Goal: Task Accomplishment & Management: Manage account settings

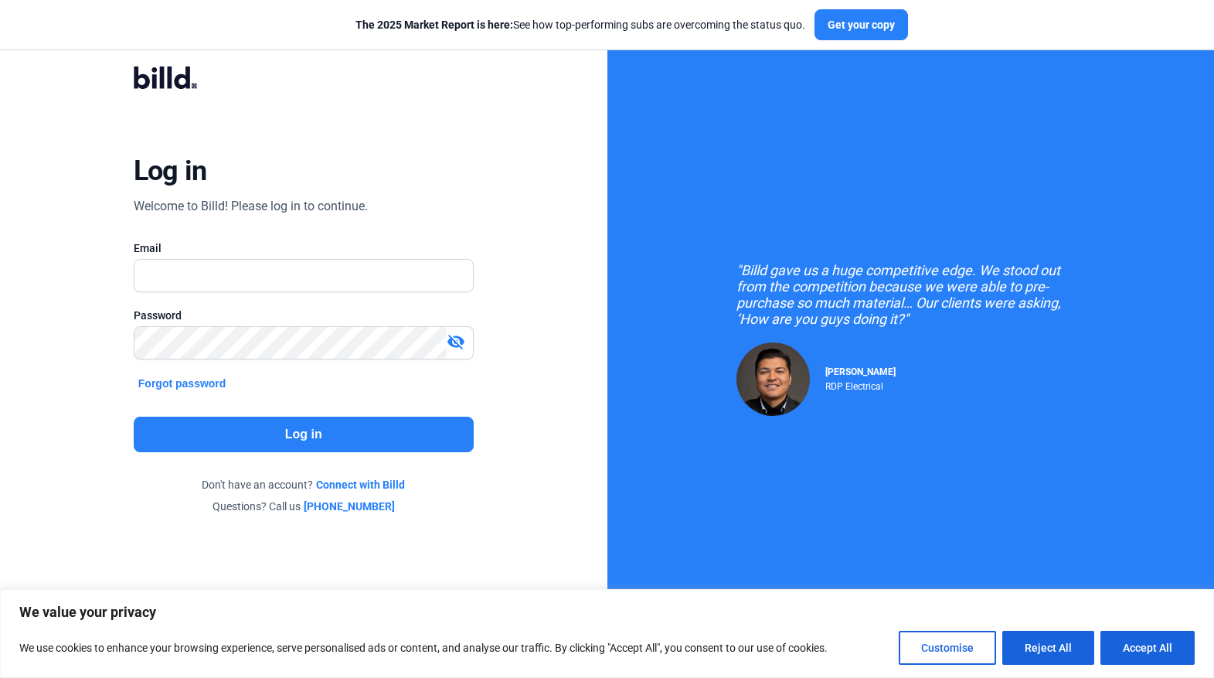
click at [250, 272] on input "text" at bounding box center [303, 276] width 338 height 32
click at [223, 274] on input "text" at bounding box center [303, 276] width 338 height 32
type input "[PERSON_NAME][EMAIL_ADDRESS][DOMAIN_NAME]"
click at [238, 440] on button "Log in" at bounding box center [304, 435] width 340 height 36
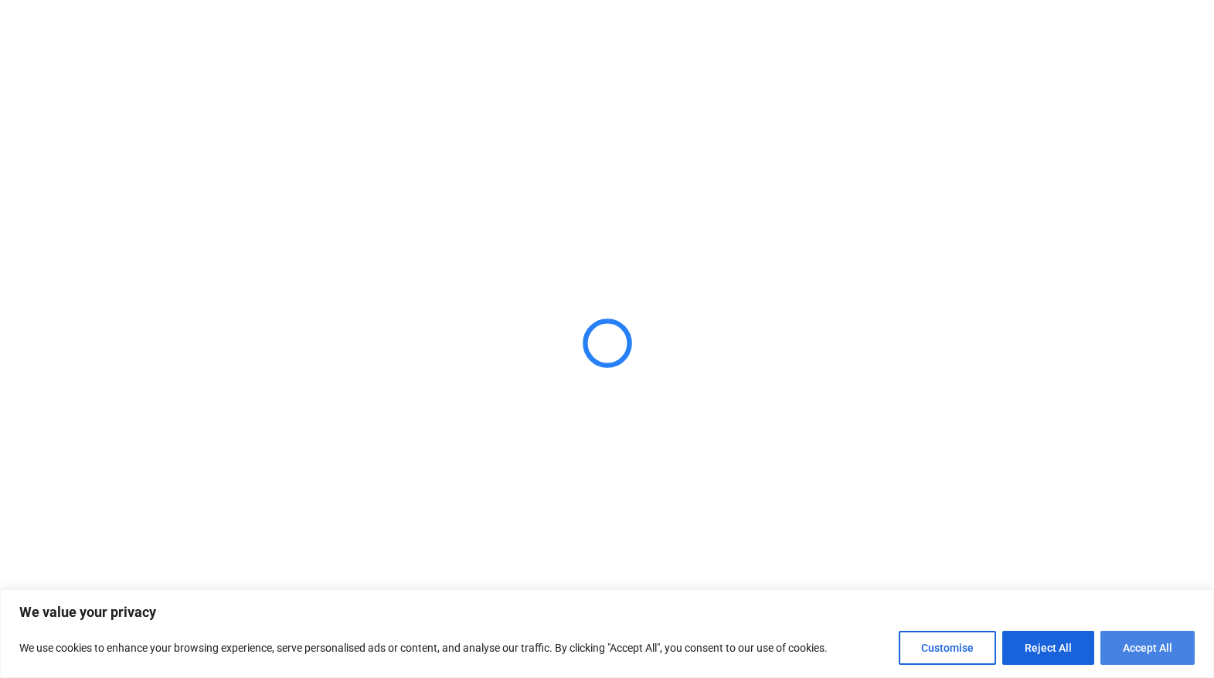
click at [1139, 648] on button "Accept All" at bounding box center [1148, 648] width 94 height 34
checkbox input "true"
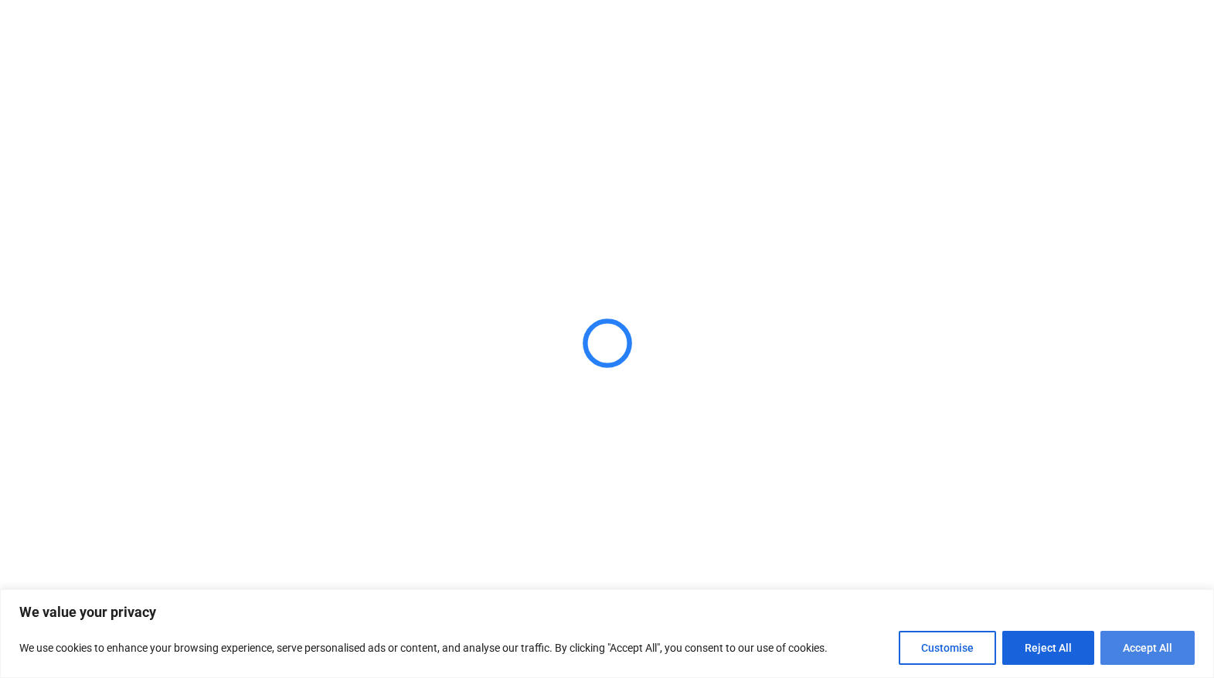
checkbox input "true"
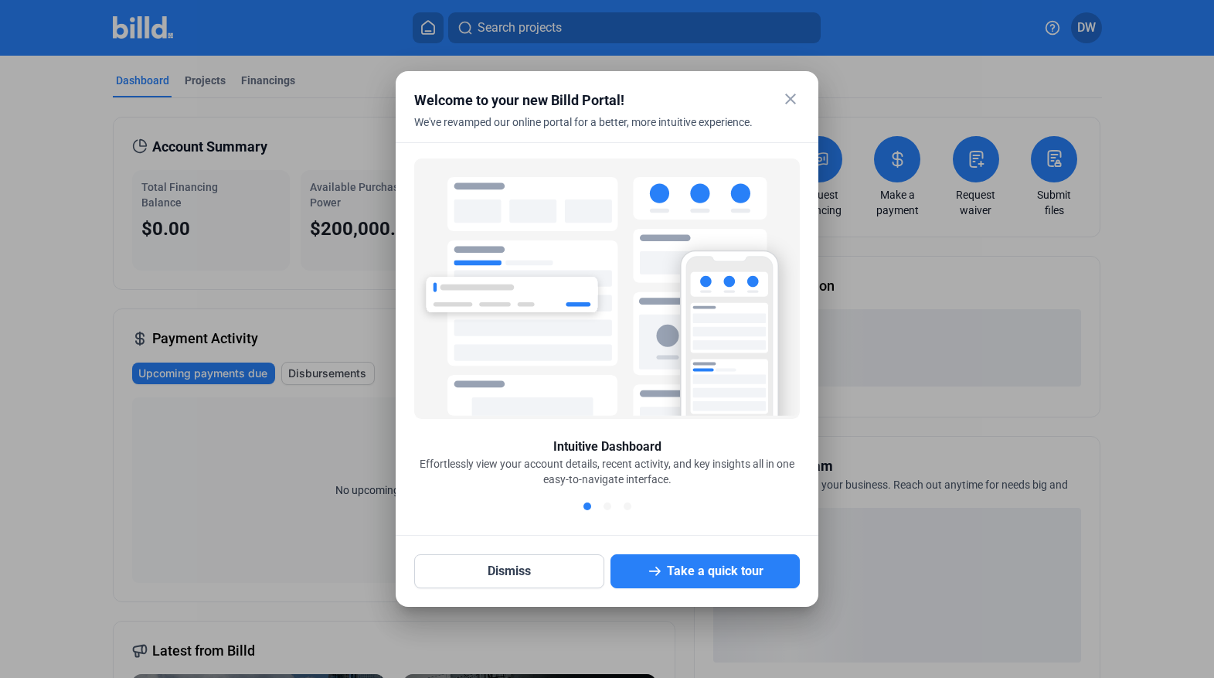
click at [789, 97] on mat-icon "close" at bounding box center [790, 99] width 19 height 19
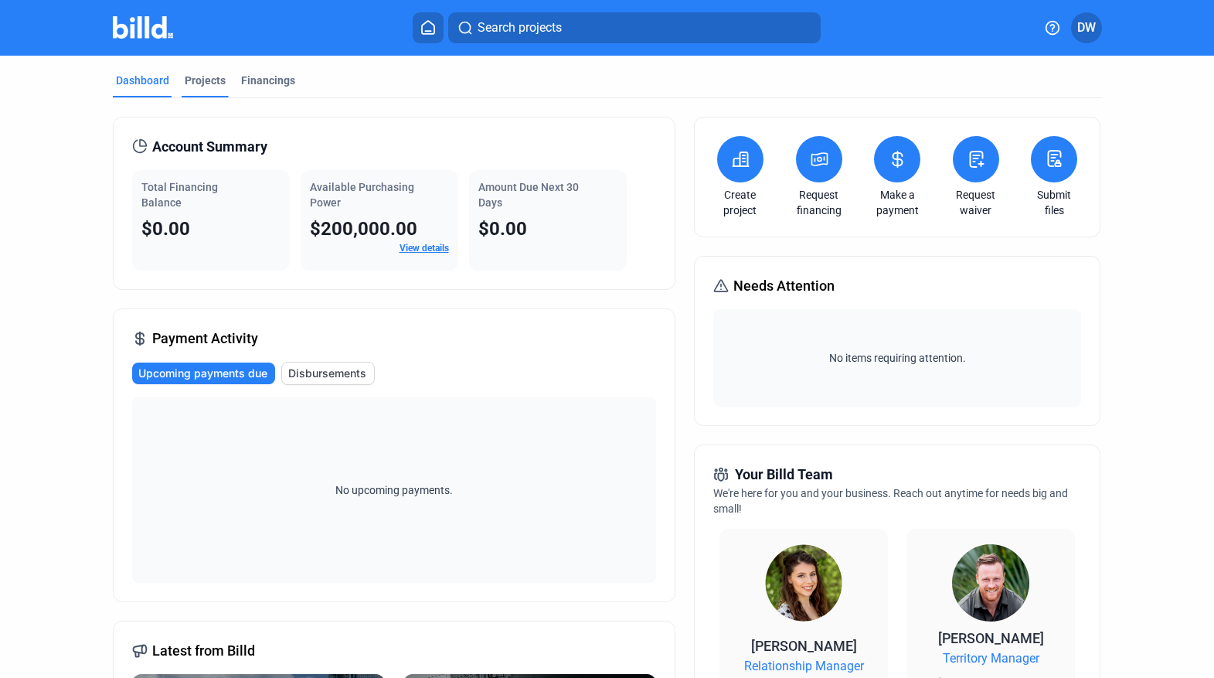
click at [204, 85] on div "Projects" at bounding box center [205, 80] width 41 height 15
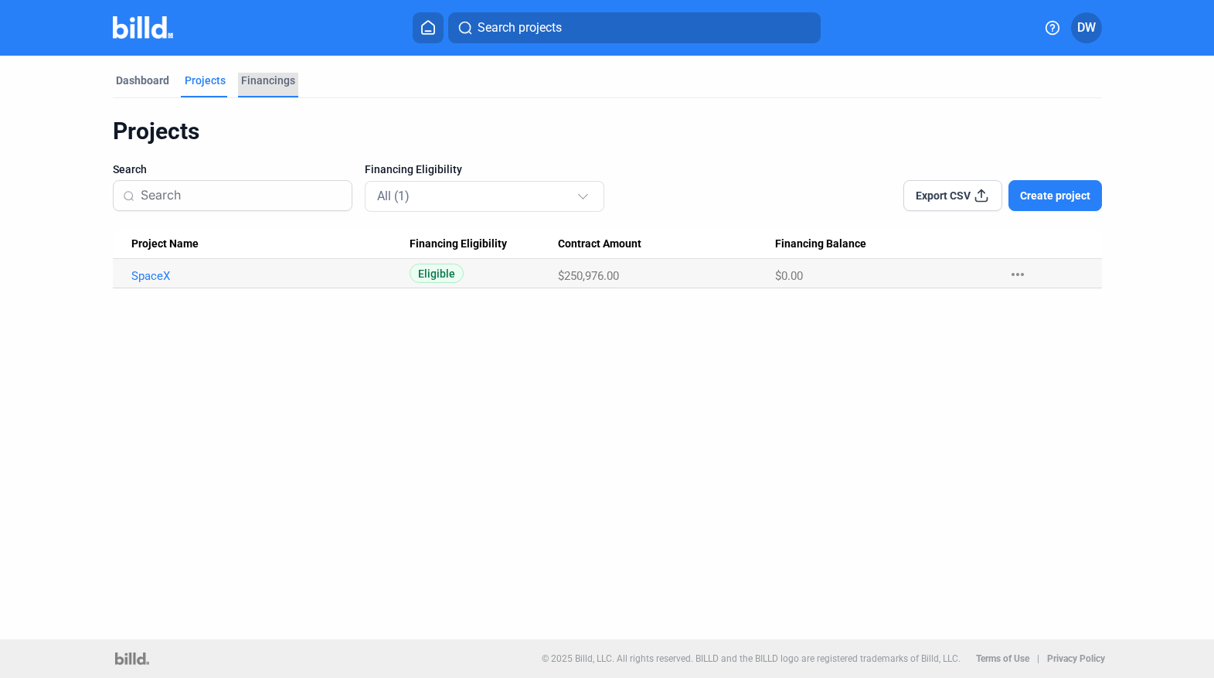
click at [278, 78] on div "Financings" at bounding box center [268, 80] width 54 height 15
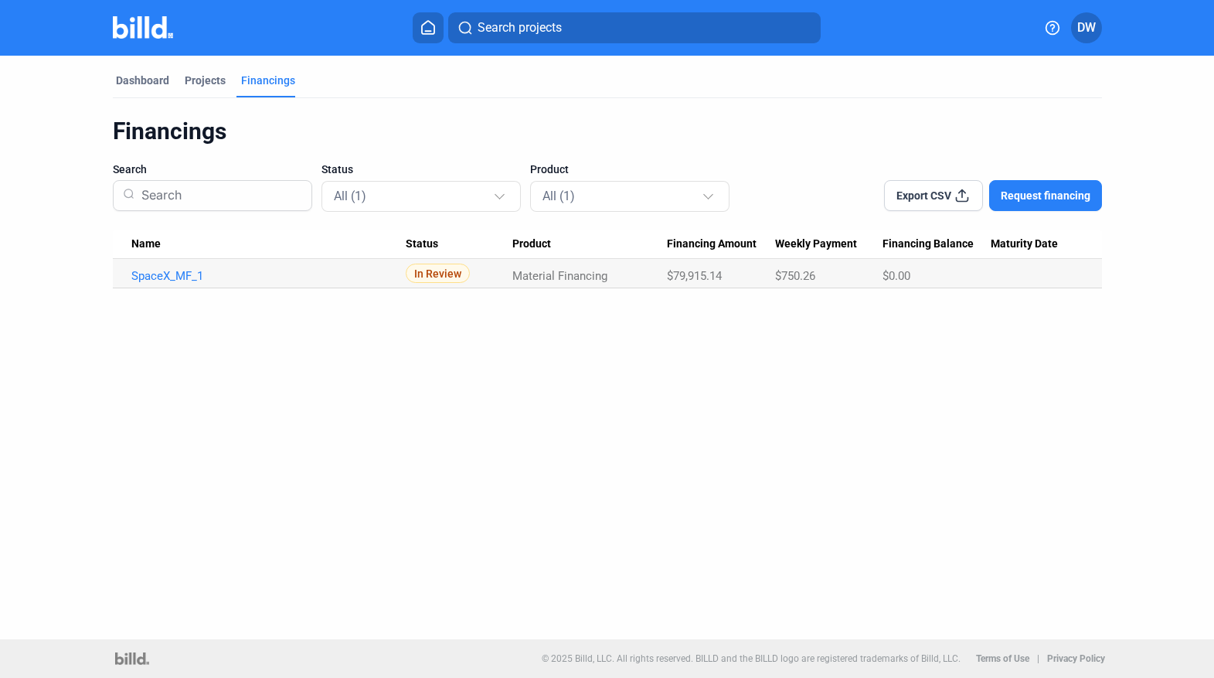
click at [1089, 33] on span "DW" at bounding box center [1086, 28] width 19 height 19
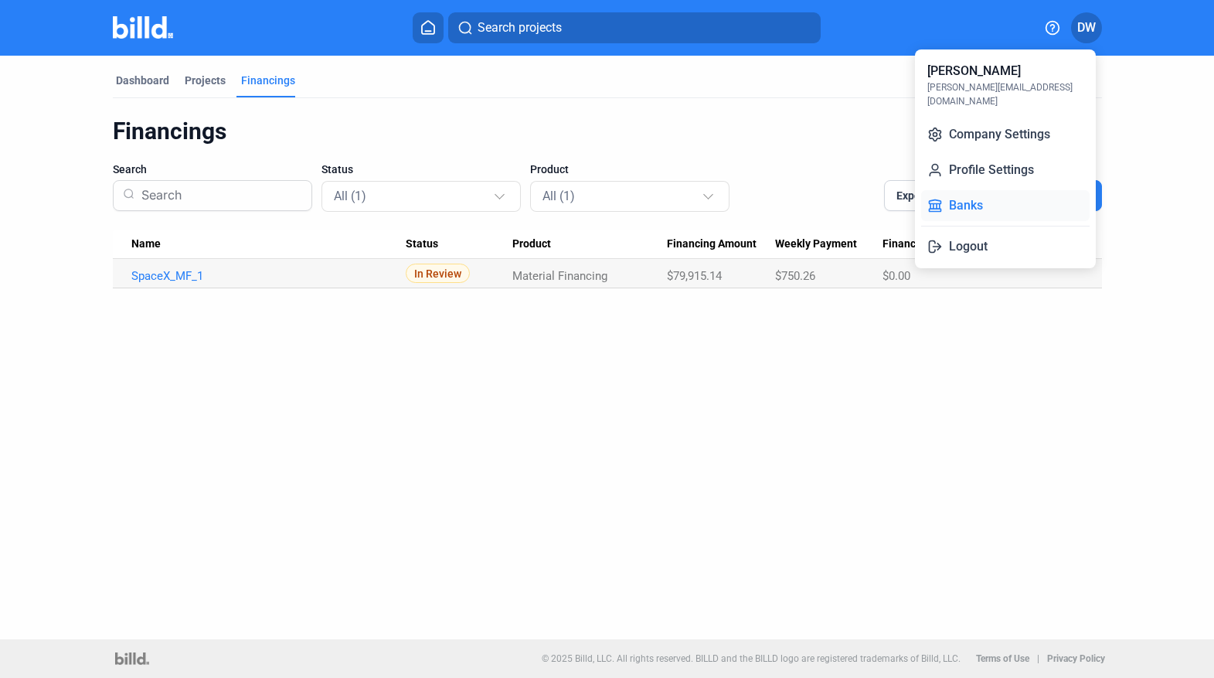
click at [967, 190] on button "Banks" at bounding box center [1005, 205] width 168 height 31
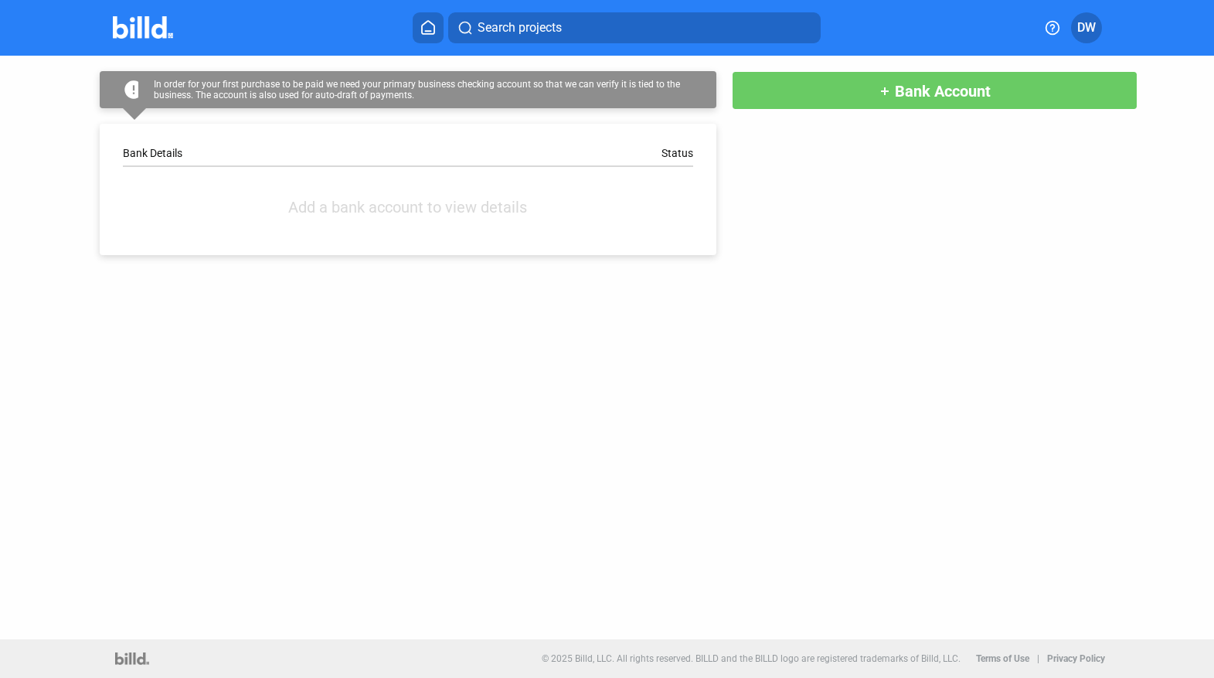
click at [314, 159] on div "Bank Details" at bounding box center [265, 153] width 285 height 12
click at [336, 194] on div "Bank Details Status Add a bank account to view details" at bounding box center [408, 189] width 617 height 131
click at [278, 150] on div "Bank Details" at bounding box center [265, 153] width 285 height 12
click at [284, 85] on div "In order for your first purchase to be paid we need your primary business check…" at bounding box center [423, 90] width 539 height 22
click at [940, 89] on span "Bank Account" at bounding box center [943, 91] width 96 height 19
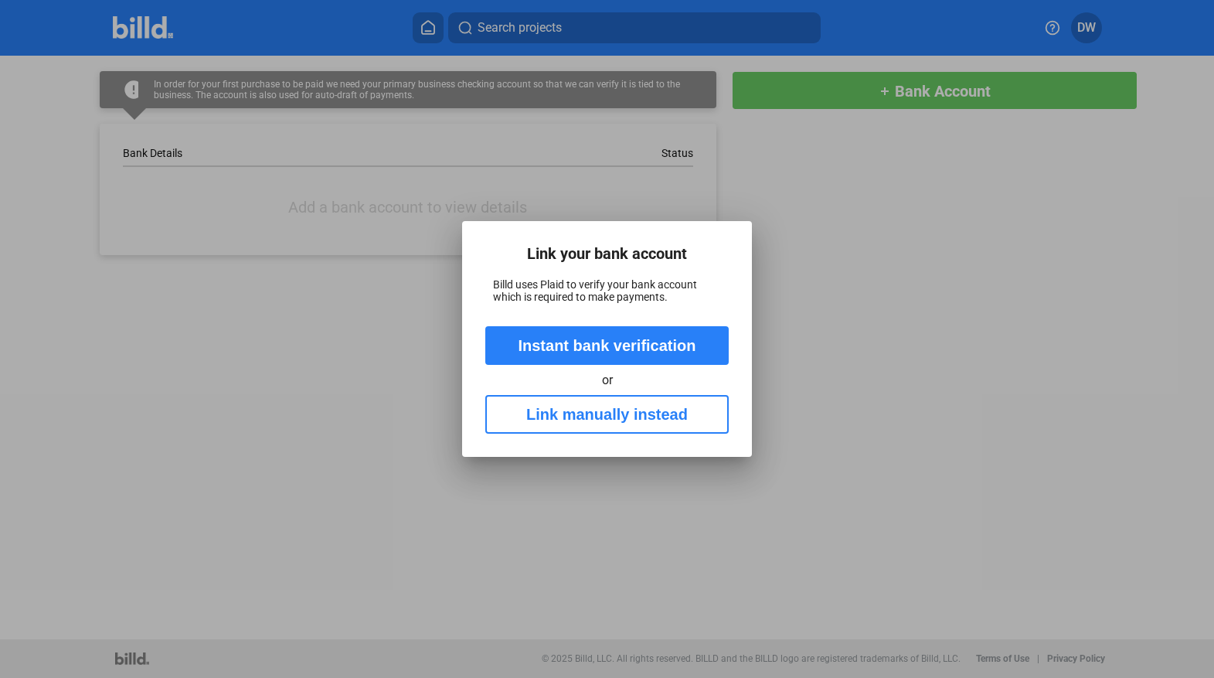
click at [574, 417] on button "Link manually instead" at bounding box center [606, 414] width 243 height 39
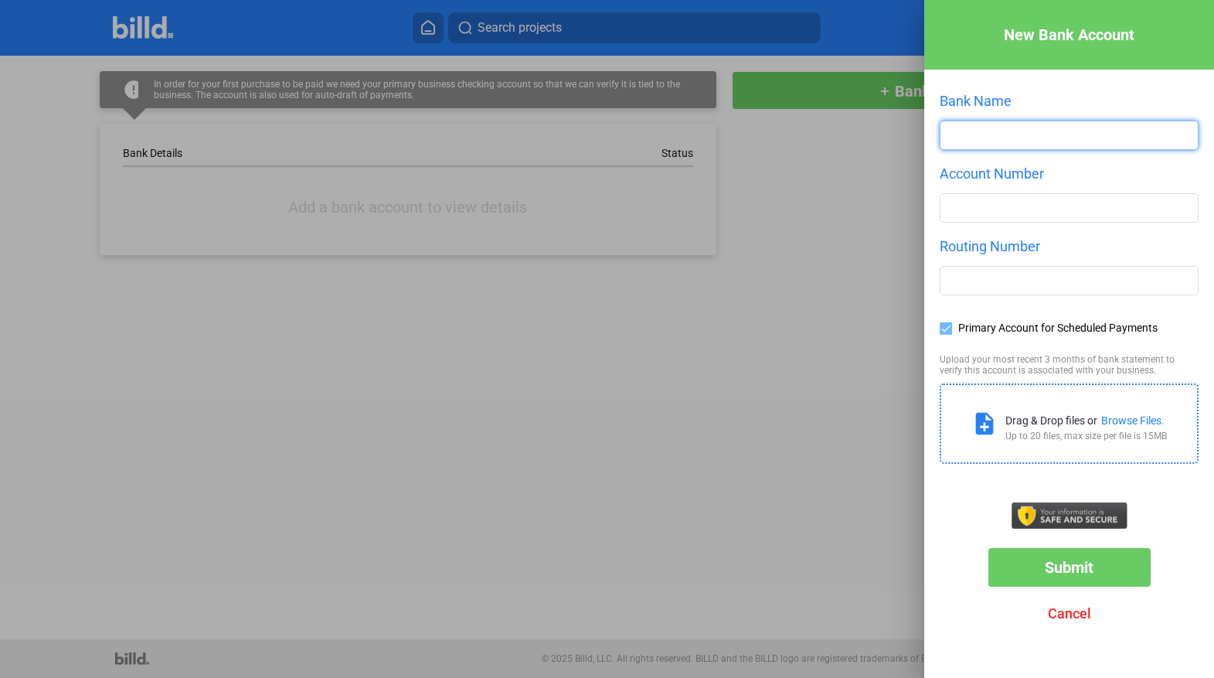
click at [979, 147] on input "text" at bounding box center [1069, 135] width 257 height 28
type input "J"
type input "Heritage Bank NW"
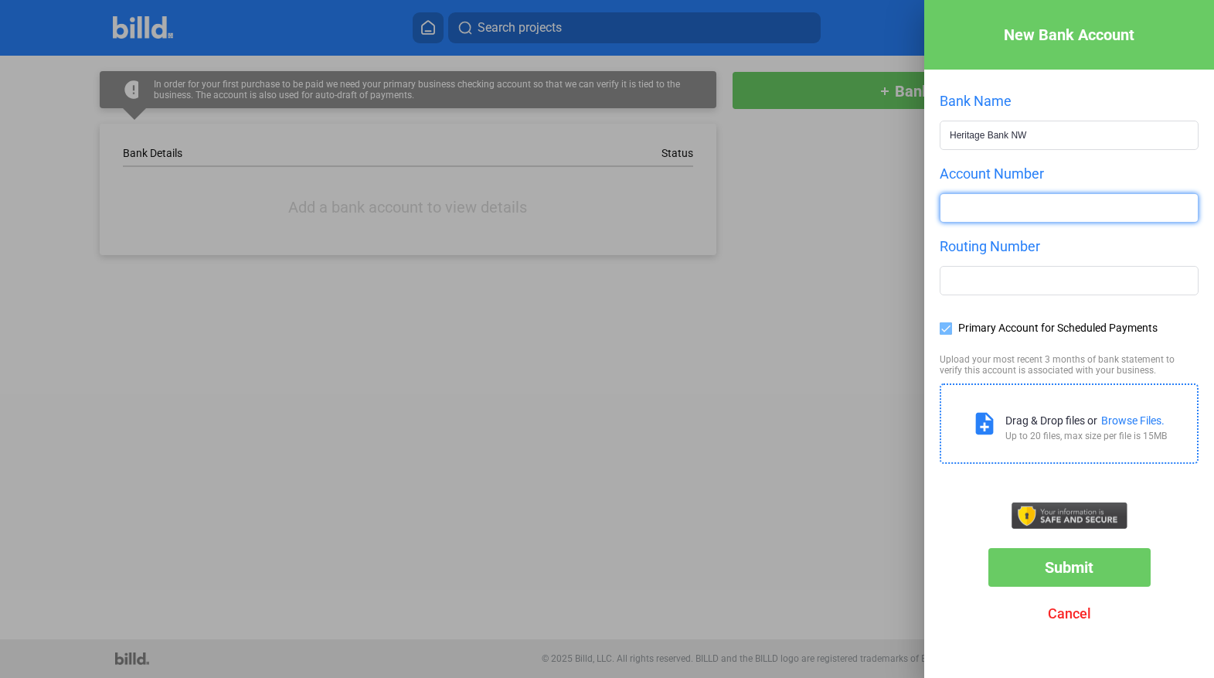
click at [998, 213] on input "number" at bounding box center [1069, 208] width 257 height 28
type input "325170835"
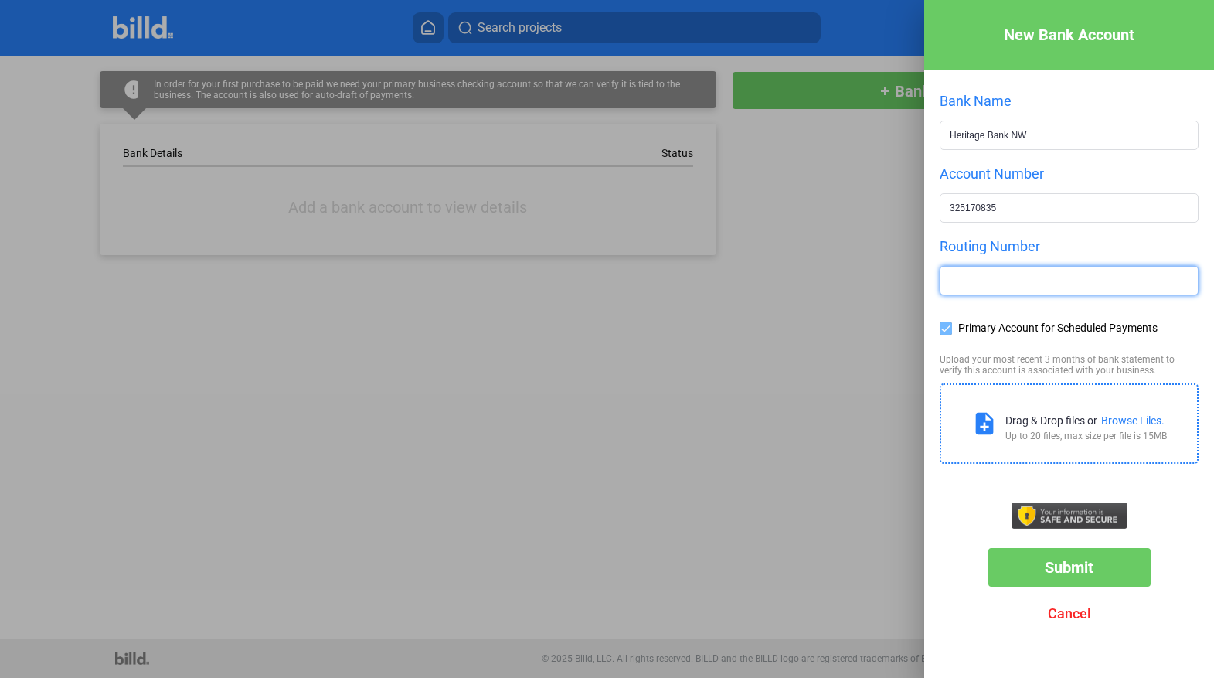
click at [1003, 282] on input "text" at bounding box center [1069, 281] width 257 height 28
type input "102515030"
click at [1100, 563] on button "Submit" at bounding box center [1069, 567] width 162 height 39
